Goal: Find specific page/section: Find specific page/section

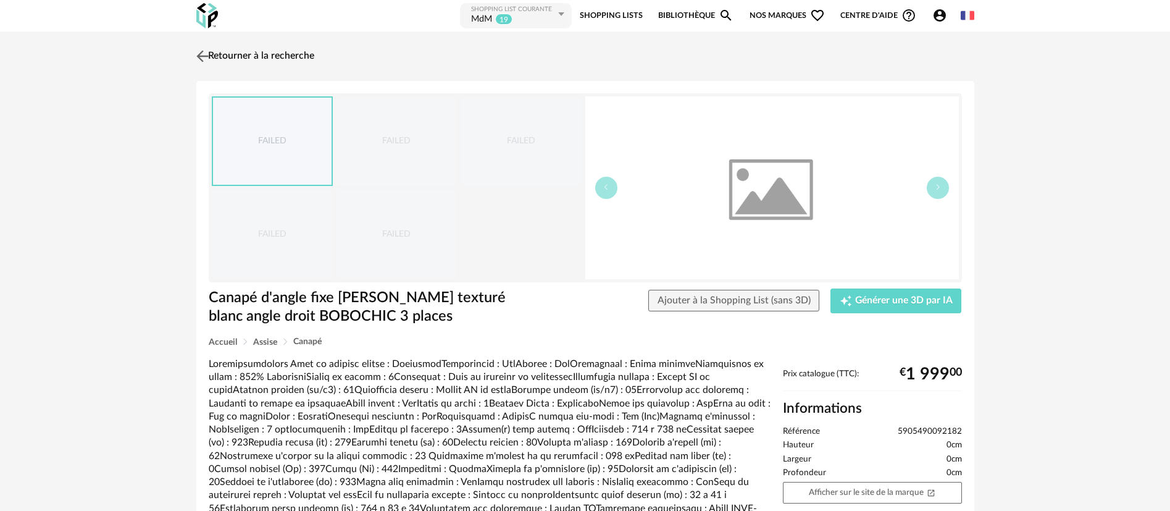
scroll to position [29, 0]
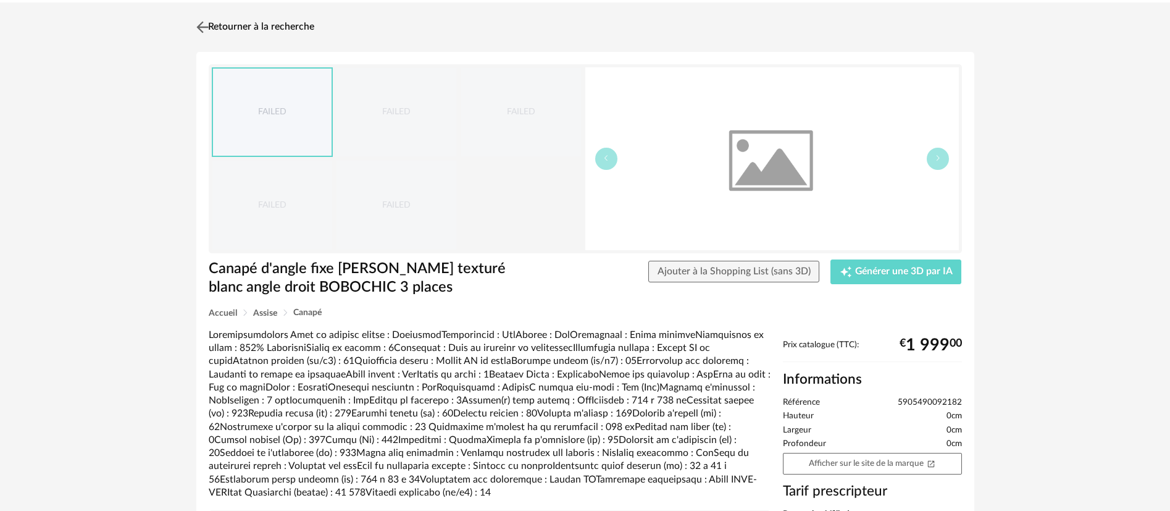
click at [204, 21] on img at bounding box center [202, 27] width 18 height 18
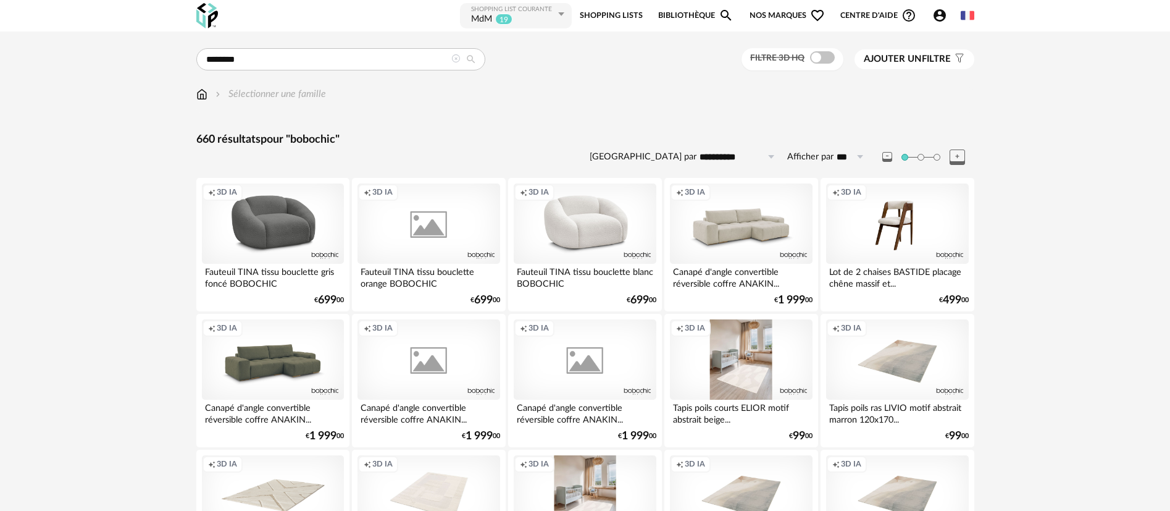
click at [456, 61] on icon at bounding box center [455, 58] width 9 height 9
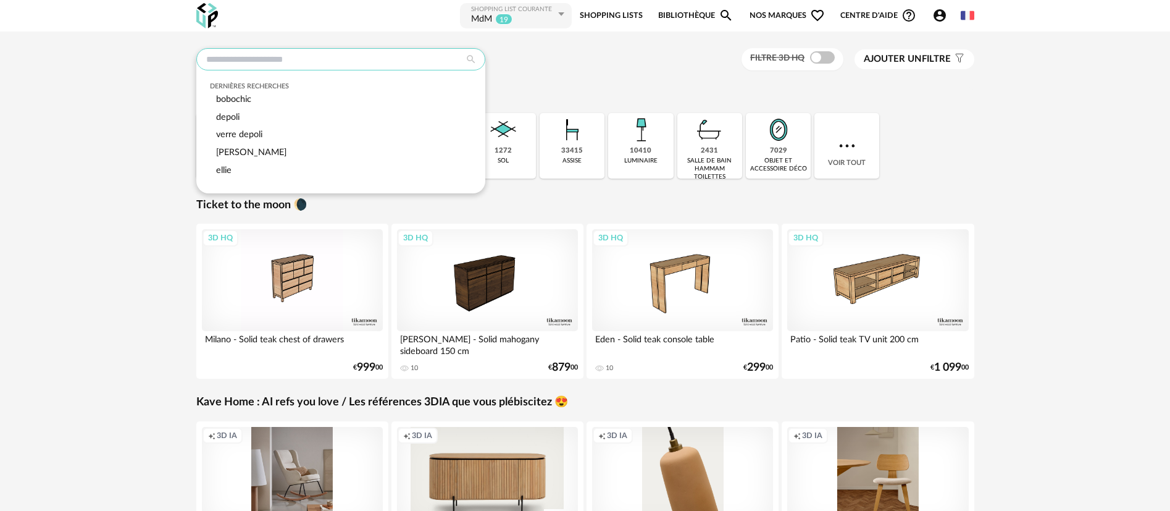
click at [338, 53] on input "text" at bounding box center [340, 59] width 289 height 22
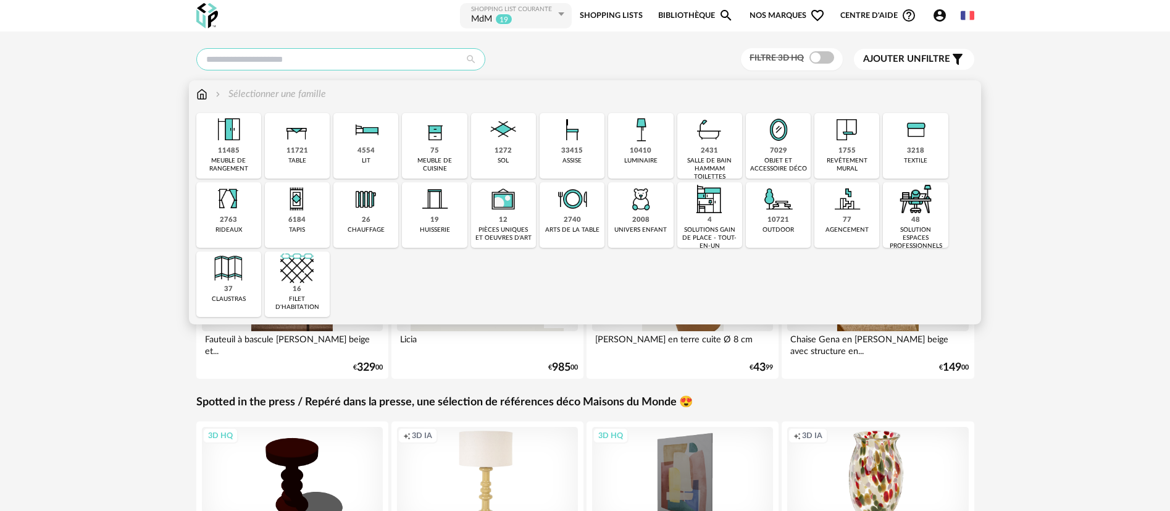
click at [282, 59] on input "text" at bounding box center [340, 59] width 289 height 22
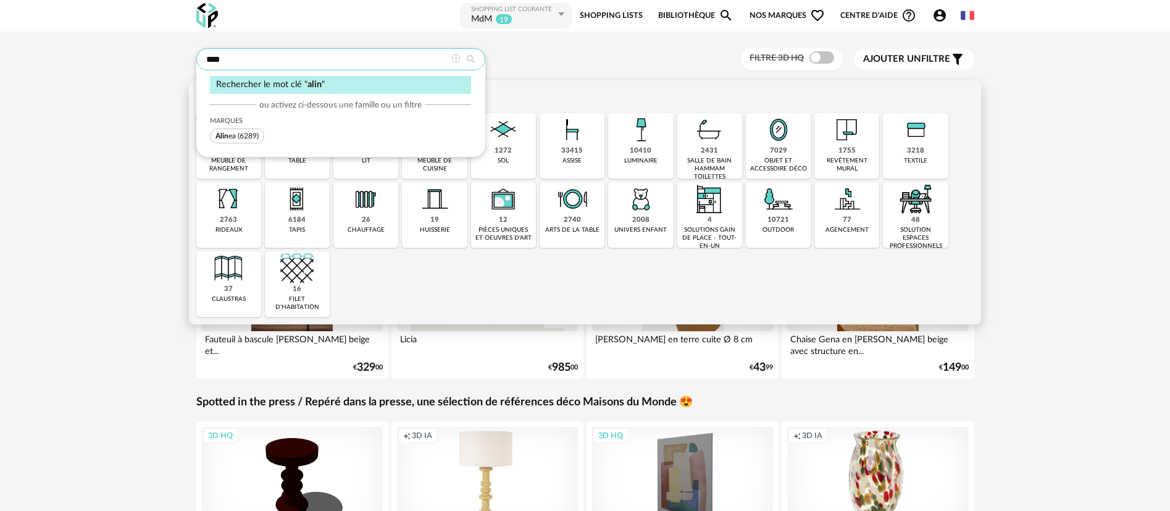
type input "****"
click at [231, 138] on span "Alin ea" at bounding box center [226, 135] width 20 height 7
